Goal: Information Seeking & Learning: Check status

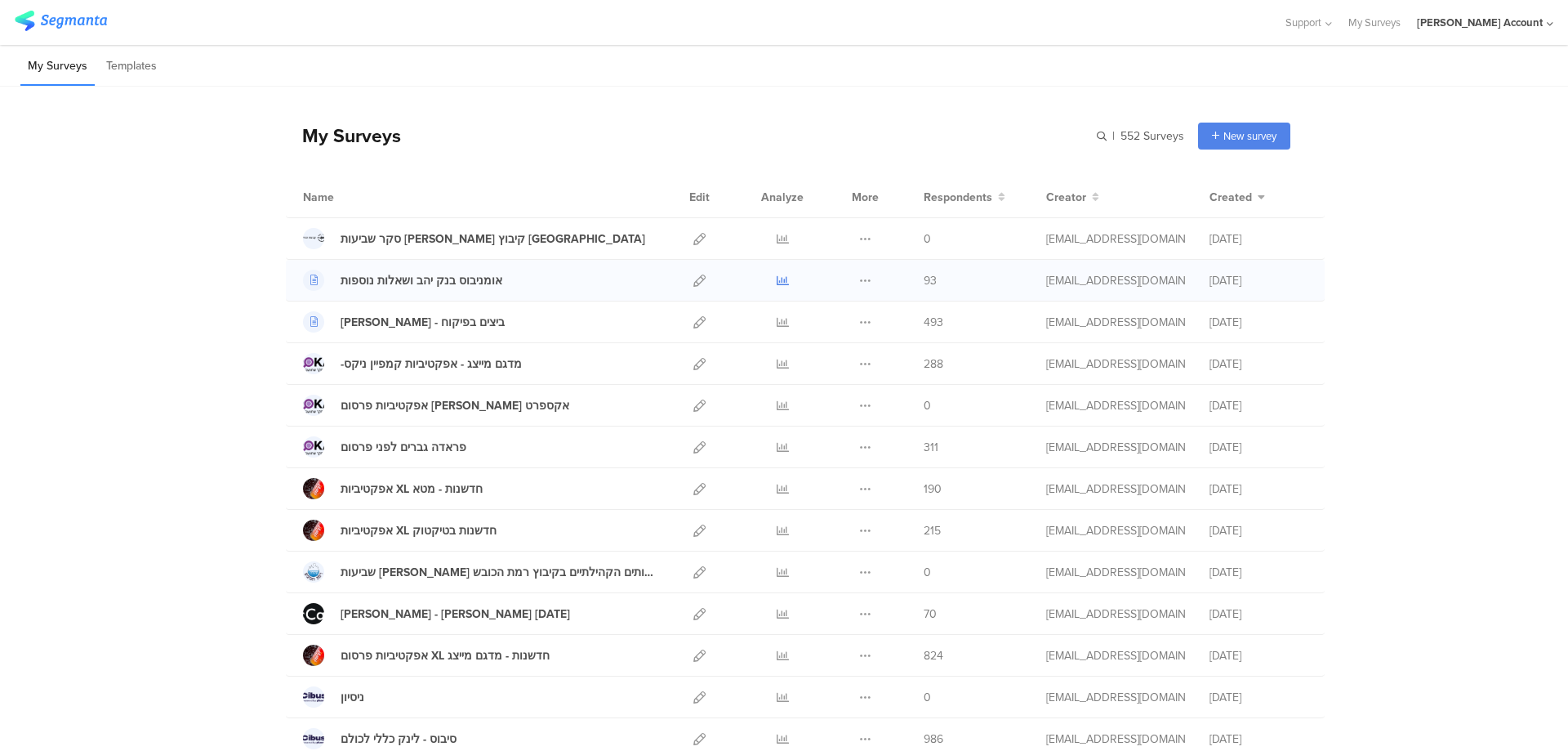
click at [776, 278] on icon at bounding box center [782, 280] width 12 height 12
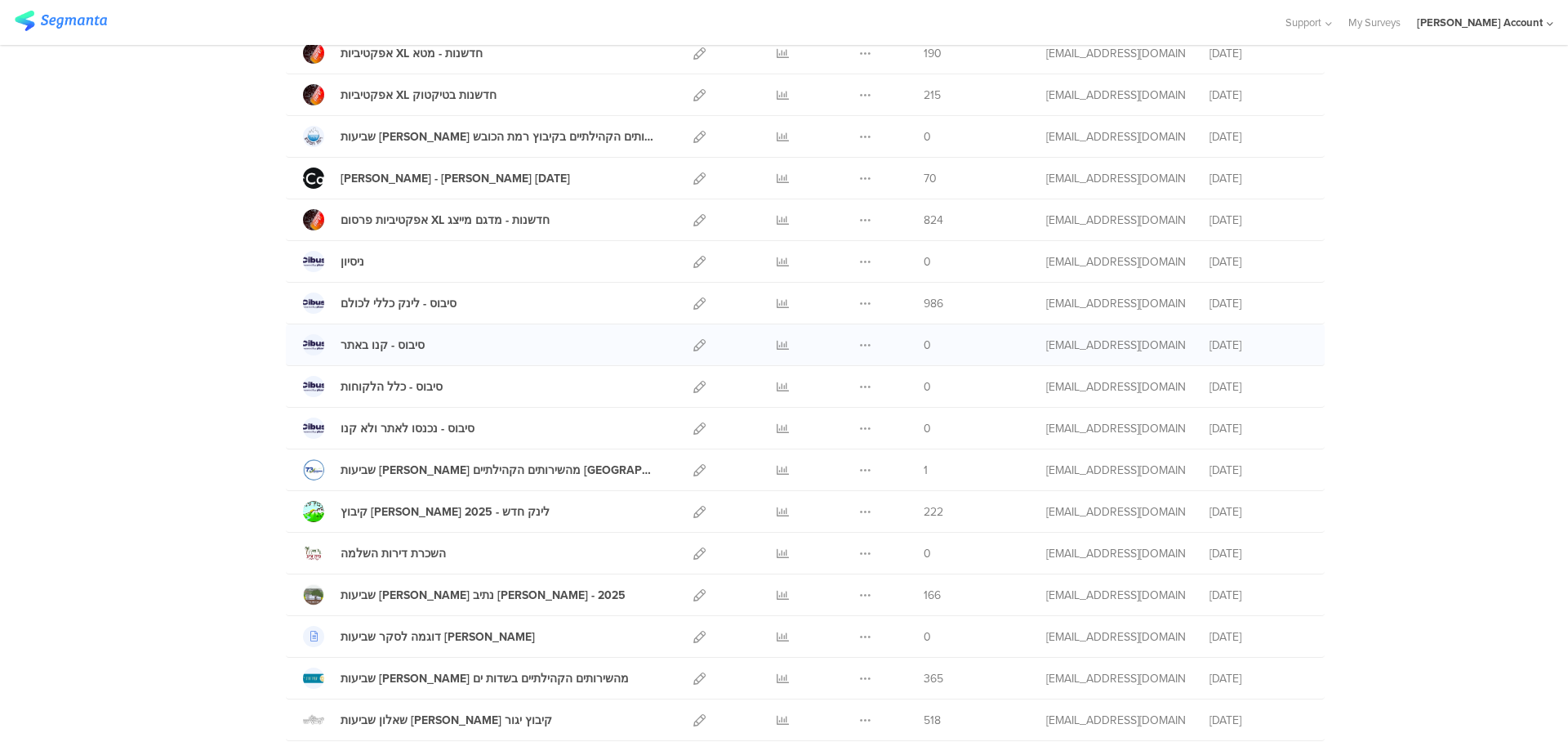
scroll to position [545, 0]
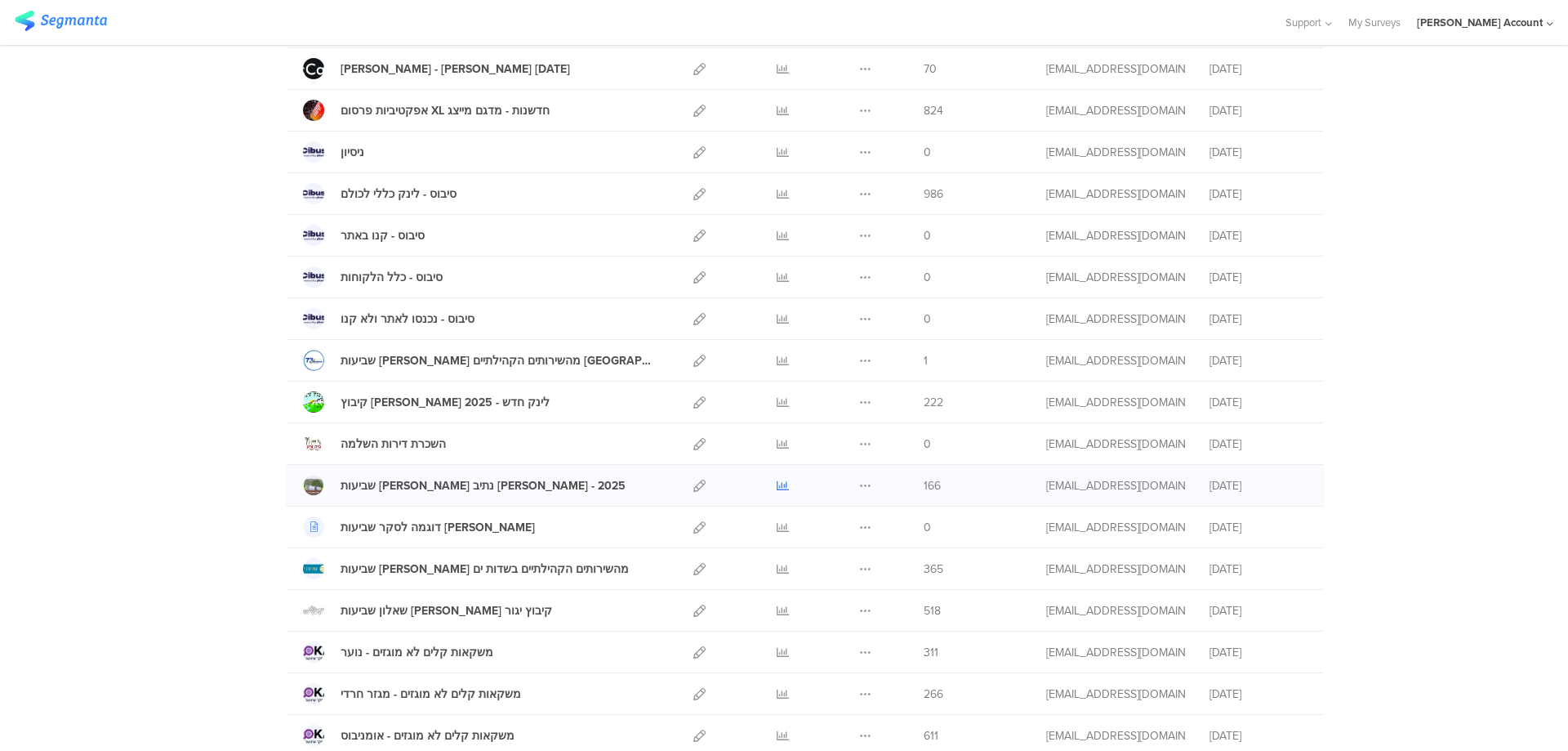
click at [779, 482] on icon at bounding box center [782, 485] width 12 height 12
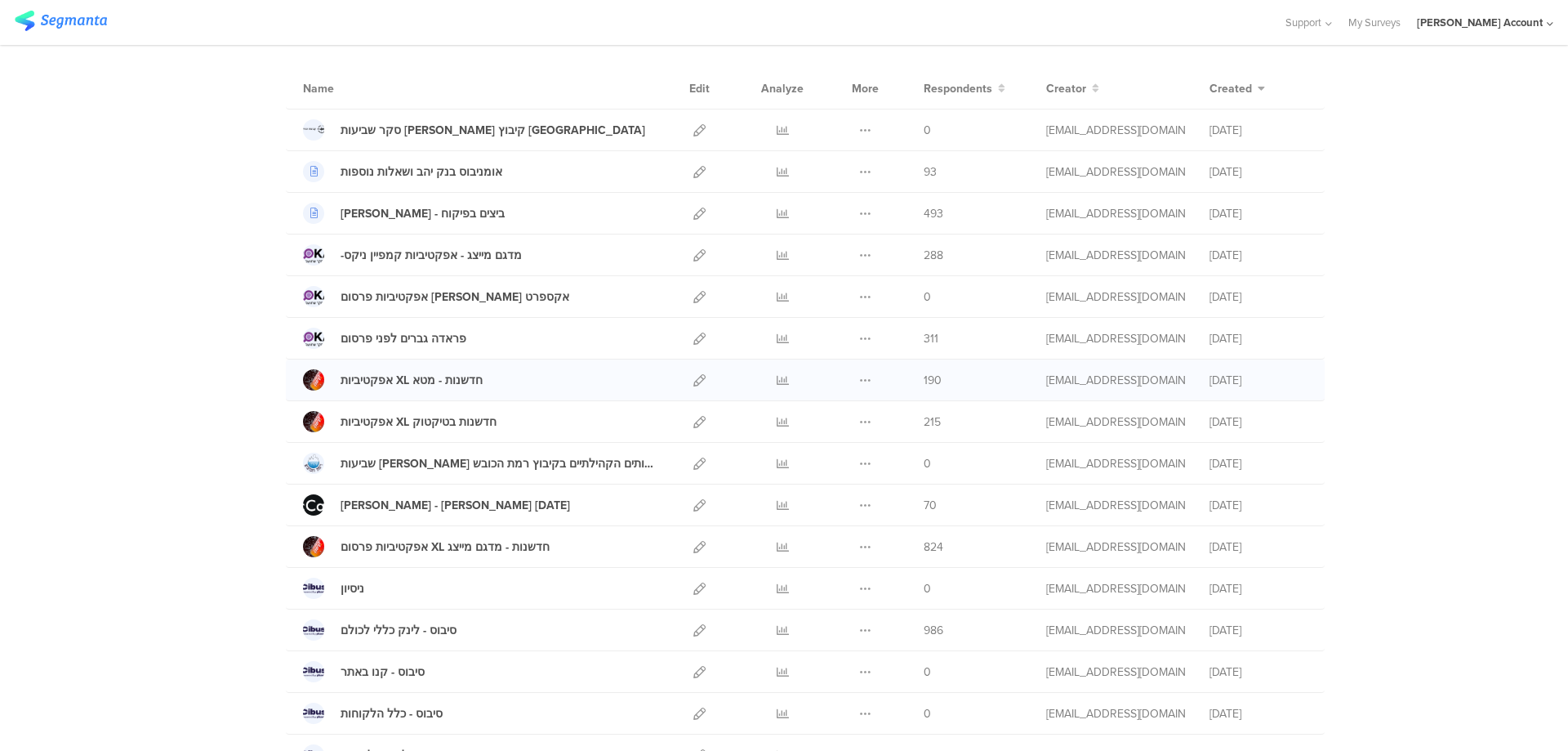
scroll to position [218, 0]
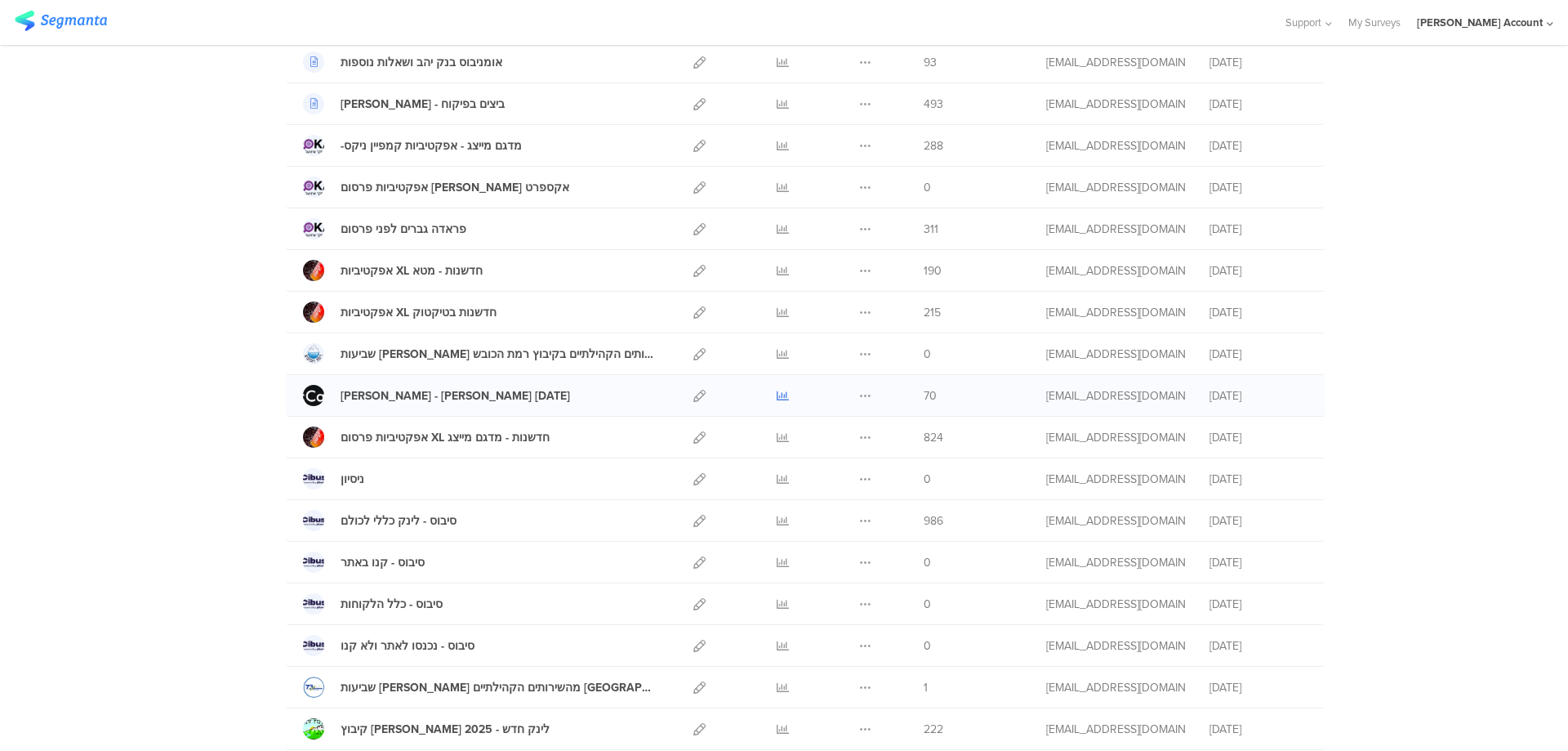
click at [776, 395] on icon at bounding box center [782, 395] width 12 height 12
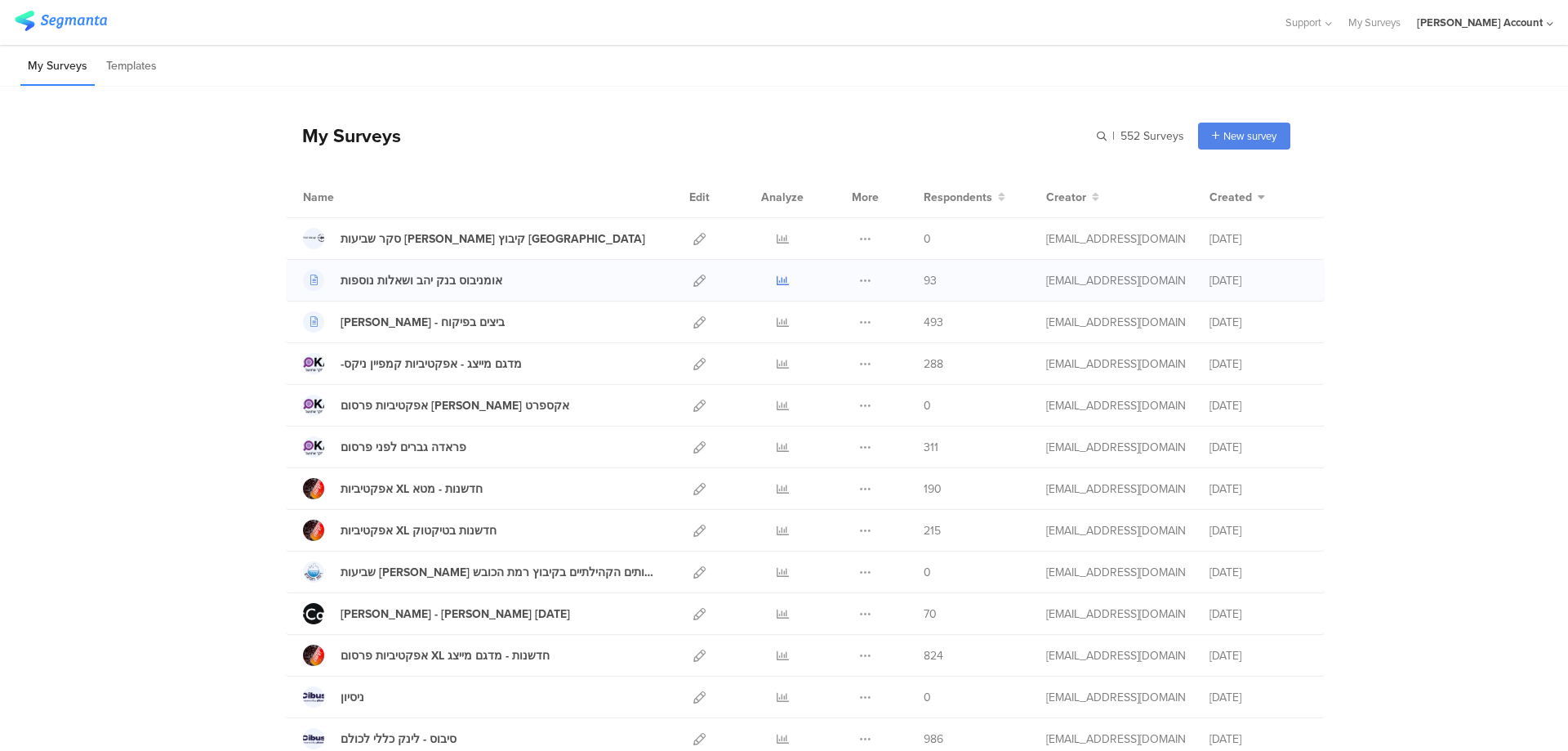
click at [776, 278] on icon at bounding box center [782, 280] width 12 height 12
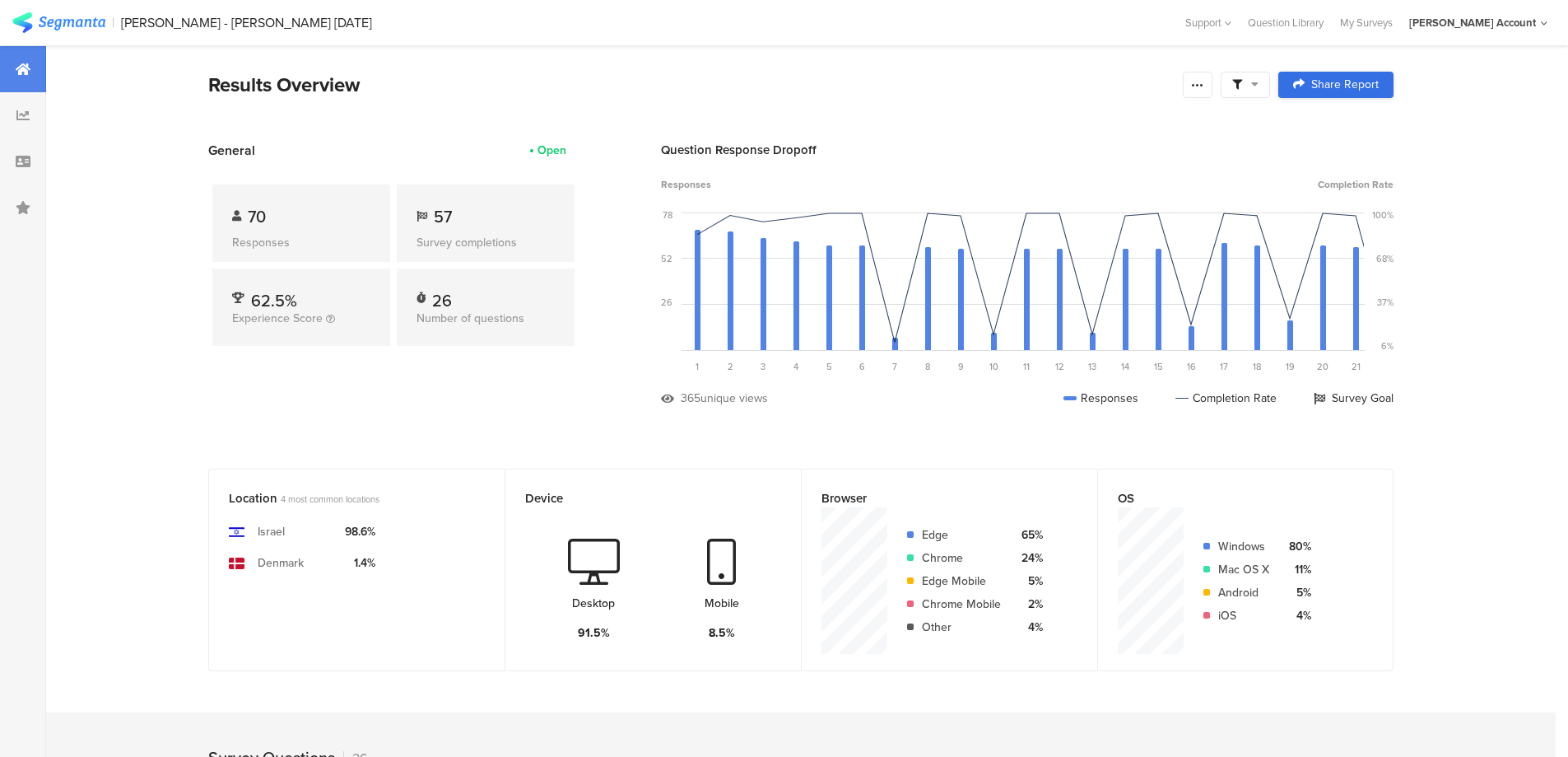
click at [1292, 73] on link "Share Report" at bounding box center [1336, 84] width 115 height 26
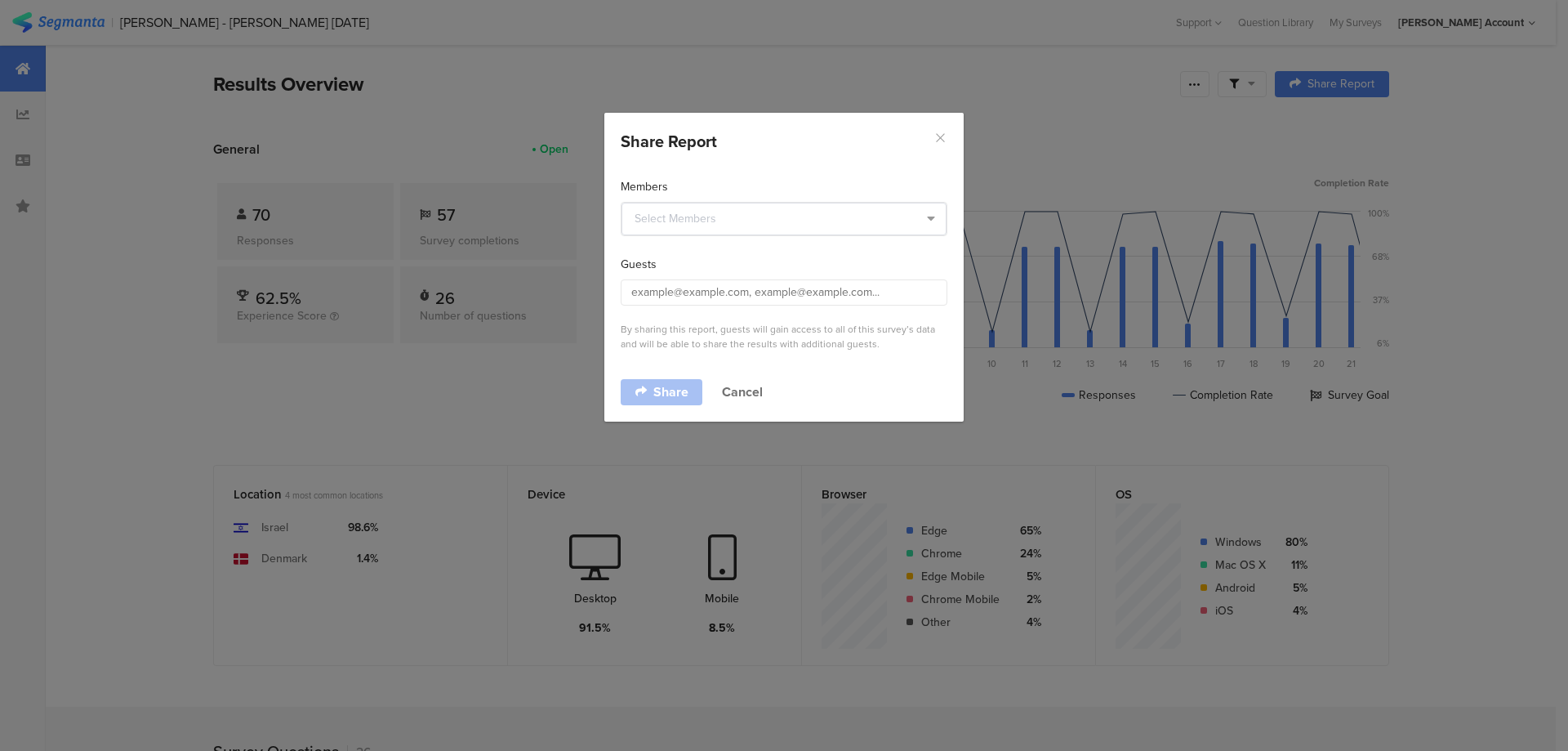
click at [941, 139] on icon "Close" at bounding box center [940, 137] width 14 height 14
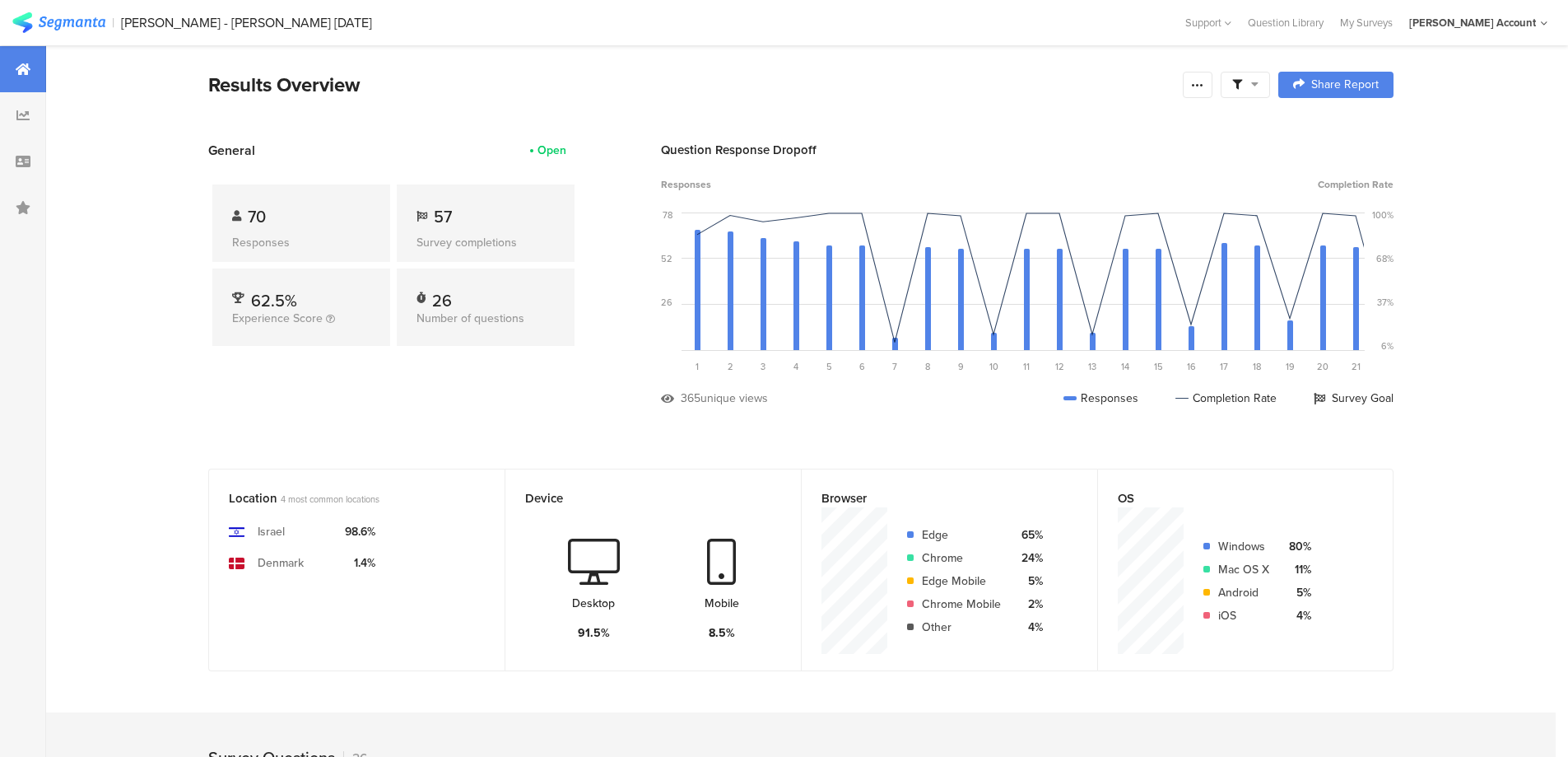
click at [1242, 87] on icon at bounding box center [1237, 84] width 10 height 10
click at [1334, 125] on span at bounding box center [1329, 131] width 25 height 13
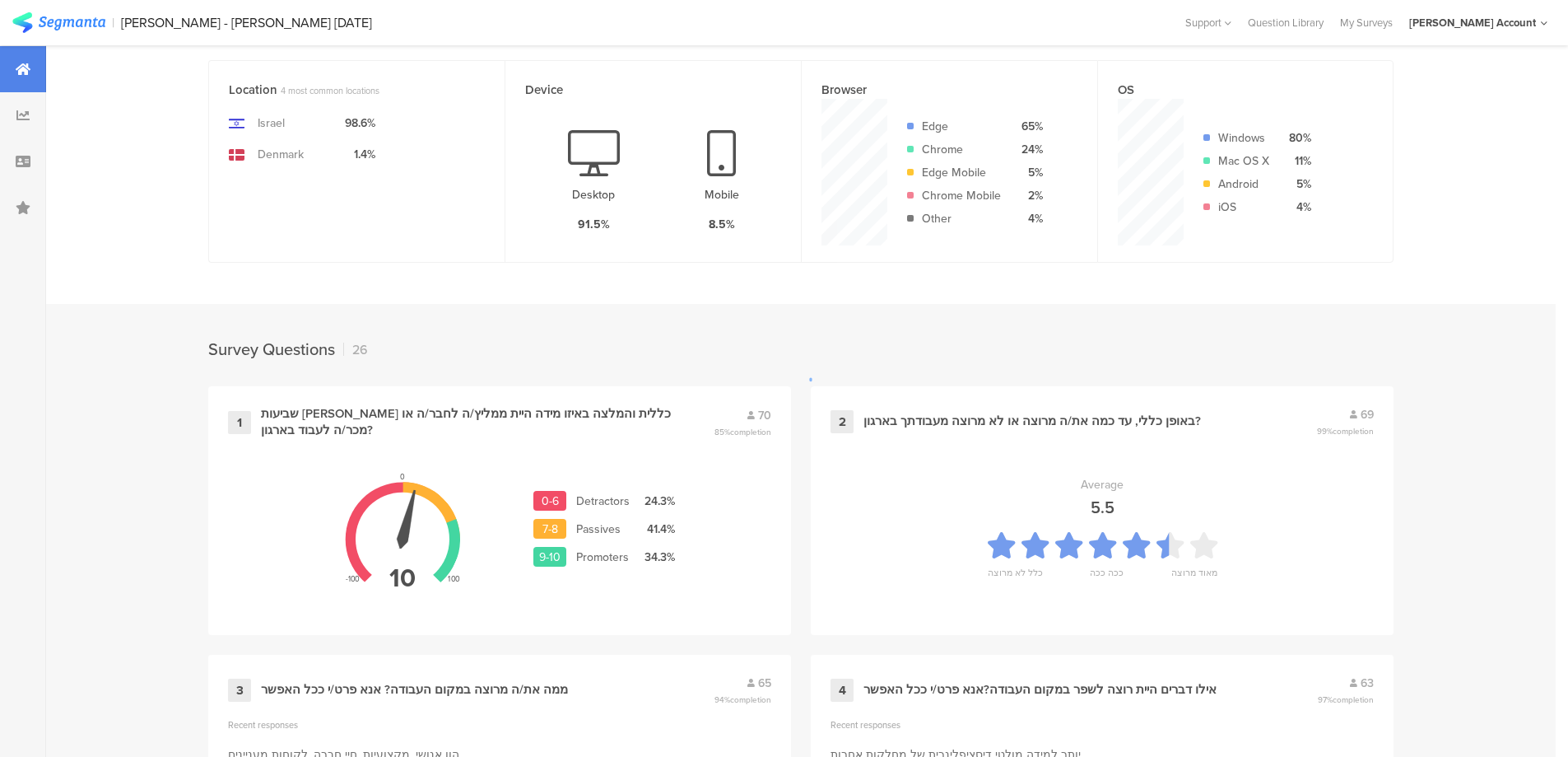
scroll to position [439, 0]
